Goal: Find specific page/section: Find specific page/section

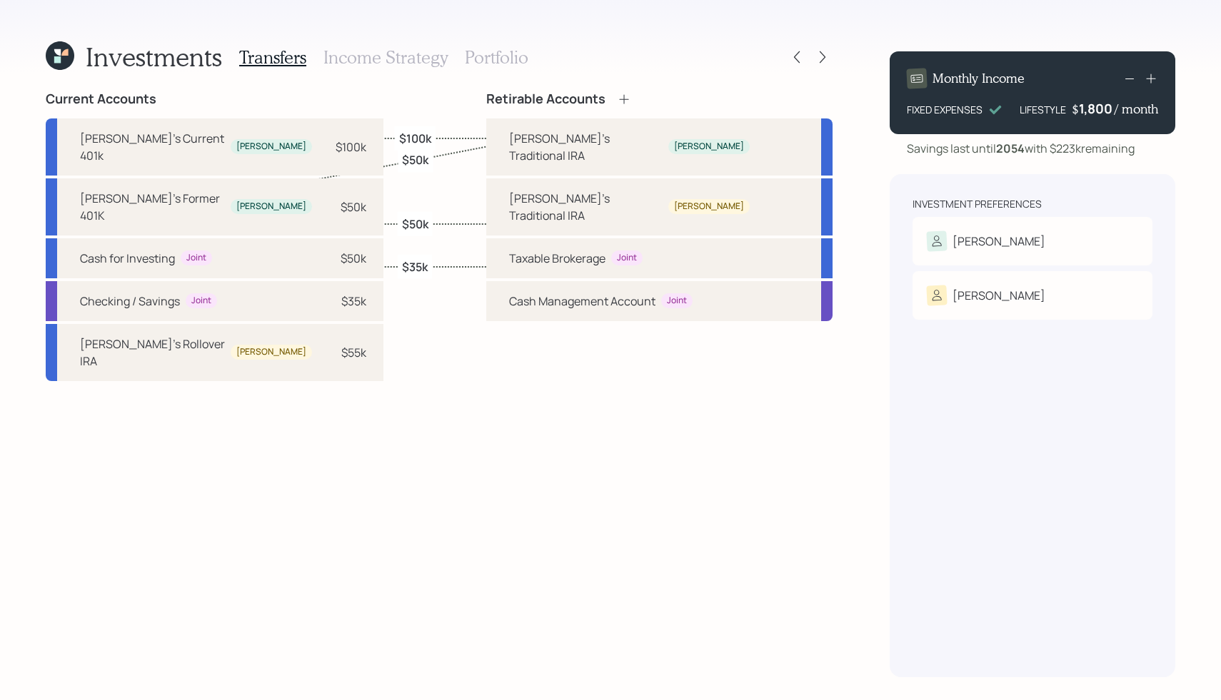
click at [433, 328] on div "Current Accounts [PERSON_NAME]'s Current 401k [PERSON_NAME] $100k [PERSON_NAME]…" at bounding box center [439, 384] width 787 height 586
